Goal: Task Accomplishment & Management: Manage account settings

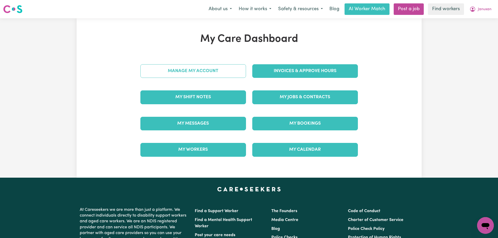
click at [193, 74] on link "Manage My Account" at bounding box center [193, 71] width 106 height 14
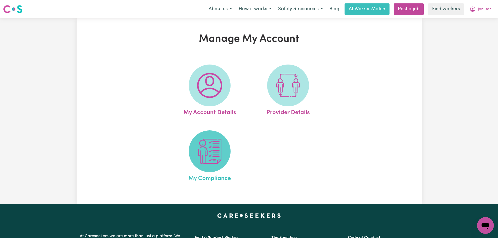
click at [208, 160] on img at bounding box center [209, 151] width 25 height 25
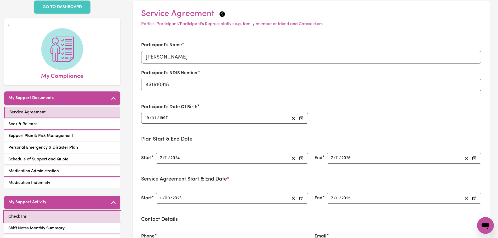
click at [55, 216] on link "Check Ins" at bounding box center [62, 216] width 116 height 11
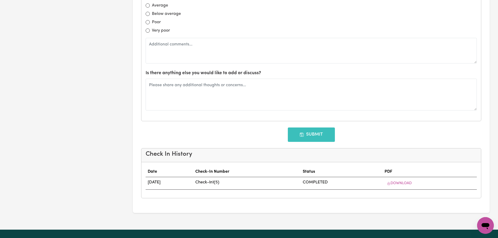
scroll to position [575, 0]
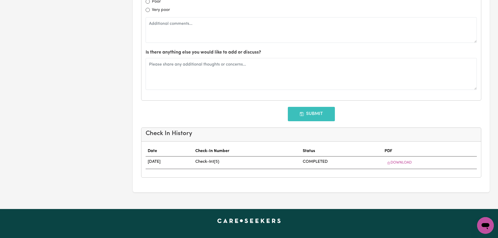
drag, startPoint x: 201, startPoint y: 160, endPoint x: 261, endPoint y: 162, distance: 59.4
click at [261, 162] on tr "[DATE] Check-In 1 ( 5 ) COMPLETED Download" at bounding box center [311, 163] width 331 height 13
click at [260, 162] on td "Check-In 1 ( 5 )" at bounding box center [246, 163] width 107 height 13
drag, startPoint x: 330, startPoint y: 160, endPoint x: 335, endPoint y: 159, distance: 4.8
click at [335, 159] on td "COMPLETED" at bounding box center [342, 163] width 82 height 13
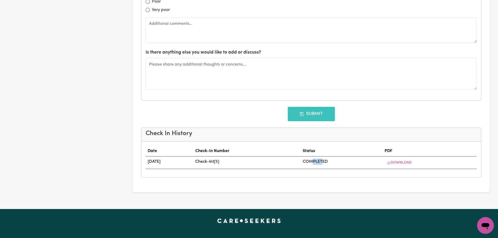
drag, startPoint x: 143, startPoint y: 161, endPoint x: 215, endPoint y: 165, distance: 72.3
click at [215, 165] on div "Date Check-In Number Status PDF [DATE] Check-In 1 ( 5 ) COMPLETED Download" at bounding box center [311, 160] width 340 height 36
click at [258, 165] on td "Check-In 1 ( 5 )" at bounding box center [246, 163] width 107 height 13
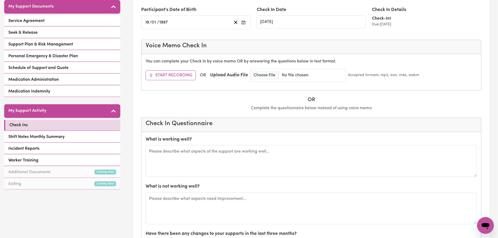
scroll to position [0, 0]
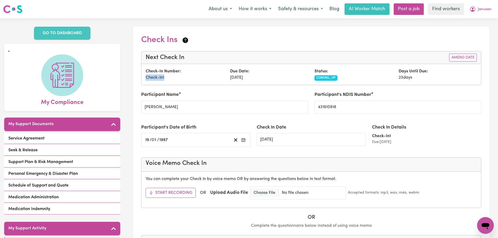
drag, startPoint x: 145, startPoint y: 79, endPoint x: 176, endPoint y: 80, distance: 30.6
click at [176, 80] on div "Check-In Number: Check-In 1" at bounding box center [184, 74] width 84 height 13
click at [177, 80] on div "Check-In Number: Check-In 1" at bounding box center [184, 74] width 84 height 13
drag, startPoint x: 165, startPoint y: 77, endPoint x: 139, endPoint y: 76, distance: 25.9
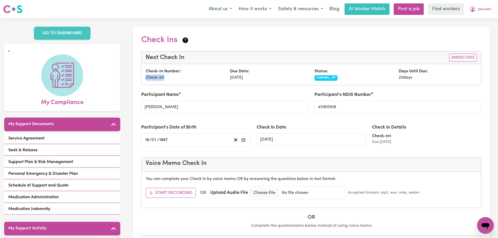
click at [162, 81] on div "Check-In Number: Check-In 1" at bounding box center [184, 74] width 84 height 13
click at [309, 61] on div "Next Check In Amend Date" at bounding box center [311, 57] width 340 height 13
click at [434, 41] on div "Check Ins" at bounding box center [311, 41] width 340 height 12
drag, startPoint x: 184, startPoint y: 40, endPoint x: 157, endPoint y: 39, distance: 27.4
click at [157, 39] on div "Check Ins" at bounding box center [311, 41] width 340 height 12
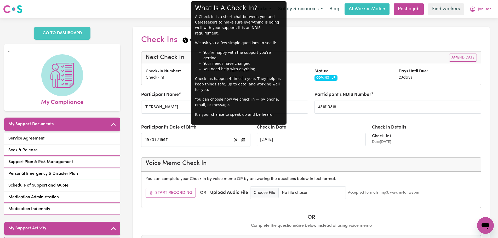
click at [185, 41] on icon at bounding box center [185, 39] width 5 height 5
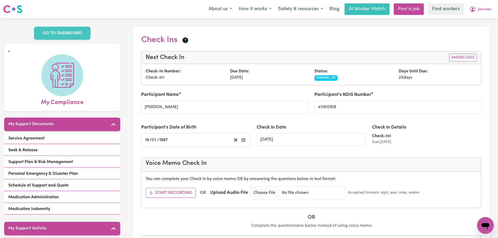
click at [185, 41] on icon at bounding box center [185, 39] width 5 height 5
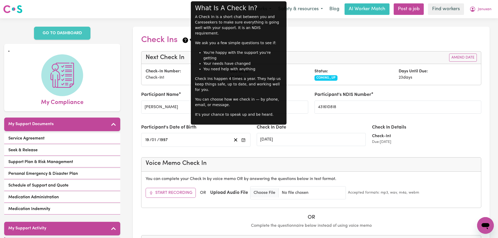
click at [169, 41] on h2 "Check Ins" at bounding box center [165, 40] width 48 height 10
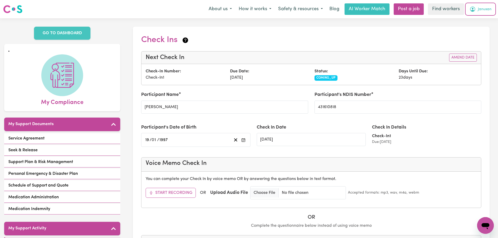
drag, startPoint x: 480, startPoint y: 11, endPoint x: 481, endPoint y: 14, distance: 2.6
click at [480, 11] on span "Janusan" at bounding box center [485, 10] width 14 height 6
click at [477, 33] on link "Logout" at bounding box center [473, 30] width 41 height 10
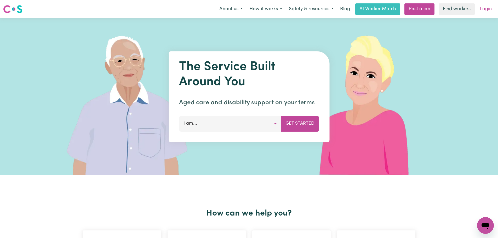
click at [485, 10] on link "Login" at bounding box center [486, 9] width 18 height 12
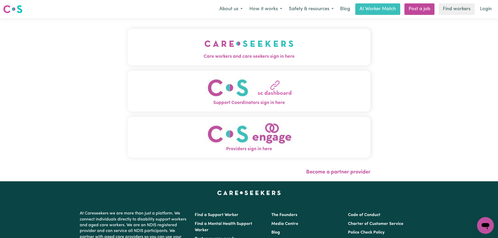
click at [174, 41] on button "Care workers and care seekers sign in here" at bounding box center [249, 47] width 243 height 37
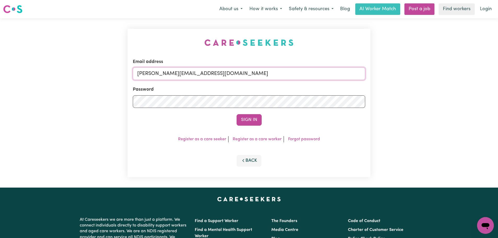
click at [232, 75] on input "[PERSON_NAME][EMAIL_ADDRESS][DOMAIN_NAME]" at bounding box center [249, 73] width 232 height 13
drag, startPoint x: 265, startPoint y: 76, endPoint x: 165, endPoint y: 75, distance: 100.1
click at [165, 75] on input "[EMAIL_ADDRESS][DOMAIN_NAME]" at bounding box center [249, 73] width 232 height 13
type input "[EMAIL_ADDRESS][DOMAIN_NAME]"
click at [258, 119] on button "Sign In" at bounding box center [249, 120] width 25 height 12
